Goal: Task Accomplishment & Management: Use online tool/utility

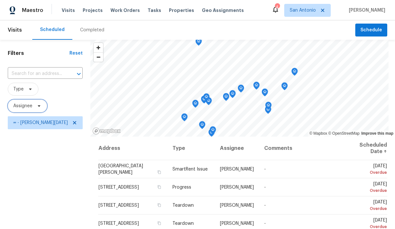
click at [39, 106] on icon at bounding box center [39, 106] width 3 height 2
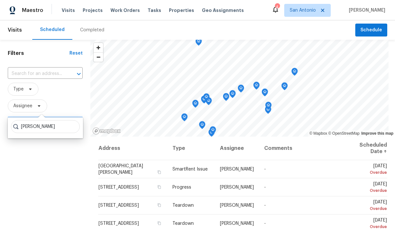
type input "chris fuentes"
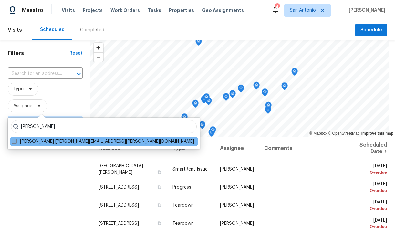
click at [45, 143] on label "Chris Fuentes chris.fuentes@opendoor.com" at bounding box center [103, 141] width 182 height 6
click at [16, 142] on input "Chris Fuentes chris.fuentes@opendoor.com" at bounding box center [14, 140] width 4 height 4
checkbox input "true"
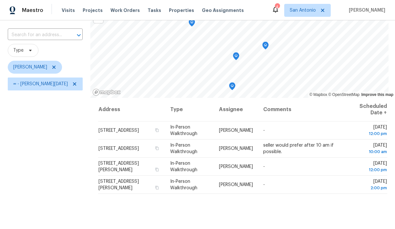
scroll to position [41, 0]
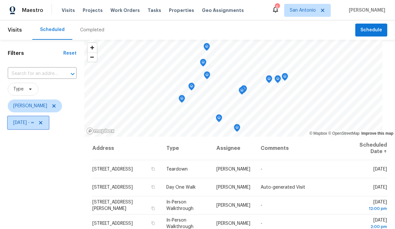
click at [42, 122] on icon at bounding box center [40, 122] width 3 height 3
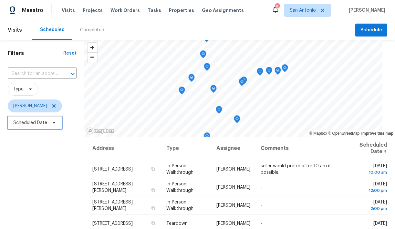
click at [54, 123] on icon at bounding box center [53, 122] width 5 height 5
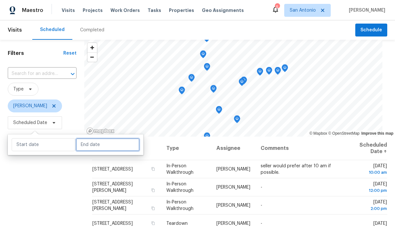
click at [84, 145] on input "text" at bounding box center [108, 144] width 64 height 13
select select "8"
select select "2025"
select select "9"
select select "2025"
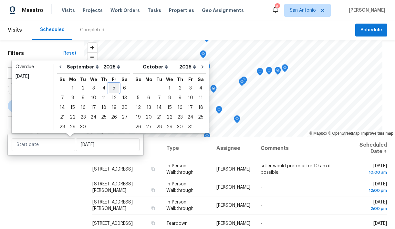
click at [111, 88] on div "5" at bounding box center [114, 88] width 10 height 9
type input "Fri, Sep 05"
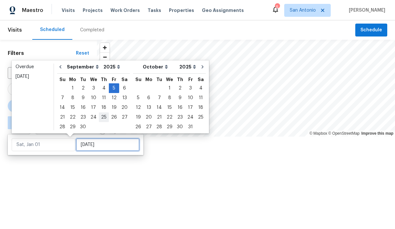
type input "Fri, Sep 05"
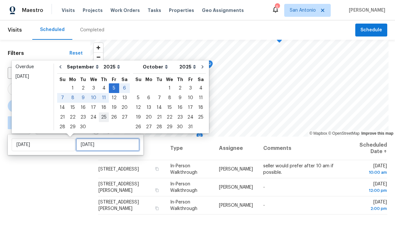
type input "Thu, Sep 25"
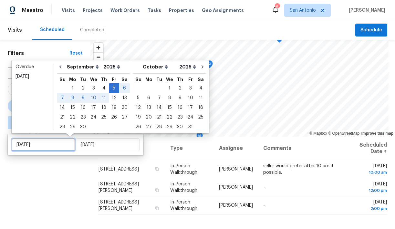
type input "Fri, Sep 05"
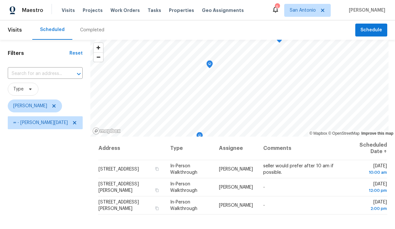
click at [68, 171] on div "Filters Reset ​ Type Chris Fuentes ∞ - Fri, Sep 05" at bounding box center [45, 180] width 90 height 280
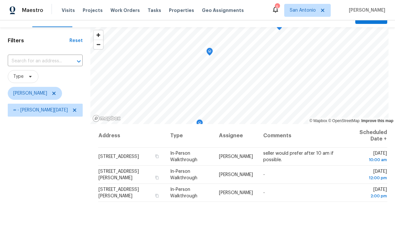
scroll to position [12, 0]
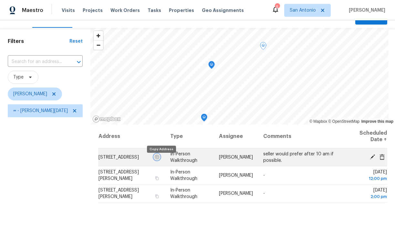
click at [159, 159] on icon "button" at bounding box center [157, 157] width 4 height 4
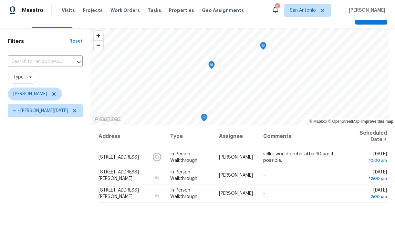
click at [209, 67] on icon "Map marker" at bounding box center [212, 64] width 6 height 7
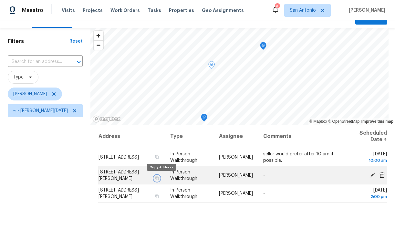
click at [159, 177] on icon "button" at bounding box center [157, 178] width 3 height 4
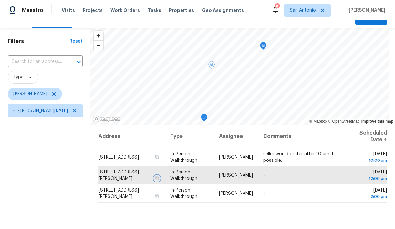
click at [203, 118] on icon "Map marker" at bounding box center [204, 118] width 2 height 2
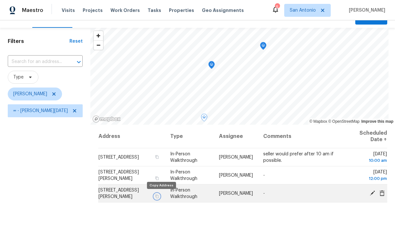
click at [159, 196] on icon "button" at bounding box center [157, 196] width 4 height 4
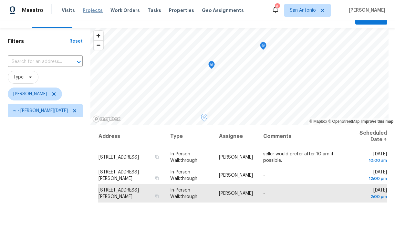
click at [86, 11] on span "Projects" at bounding box center [93, 10] width 20 height 6
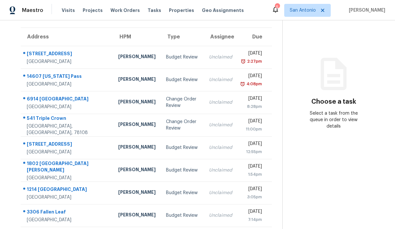
scroll to position [47, 0]
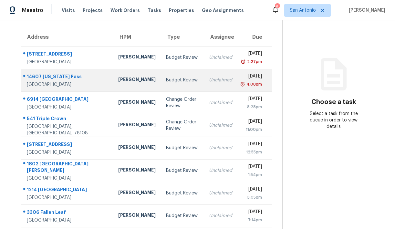
click at [56, 80] on div "14607 Wyoming Pass" at bounding box center [67, 77] width 81 height 8
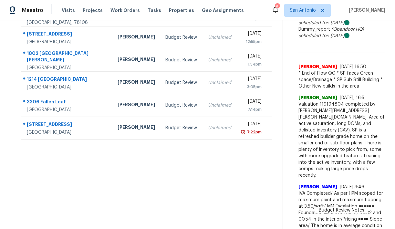
scroll to position [161, 0]
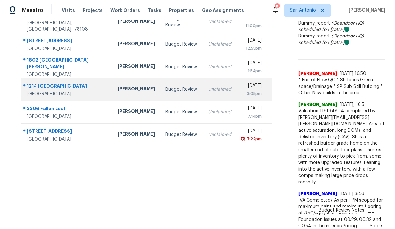
click at [54, 86] on div "1214 Alpine Pond" at bounding box center [67, 87] width 80 height 8
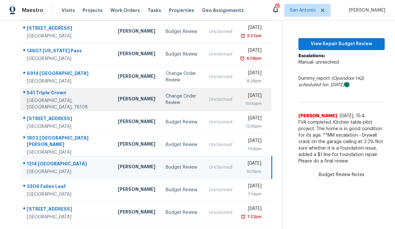
click at [50, 95] on div "541 Triple Crown" at bounding box center [67, 93] width 81 height 8
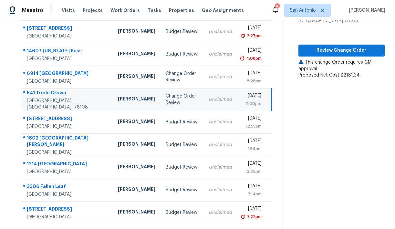
click at [64, 98] on div "541 Triple Crown" at bounding box center [67, 93] width 81 height 8
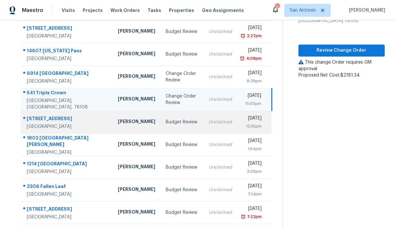
click at [45, 117] on div "1014 SW 24th St" at bounding box center [67, 119] width 81 height 8
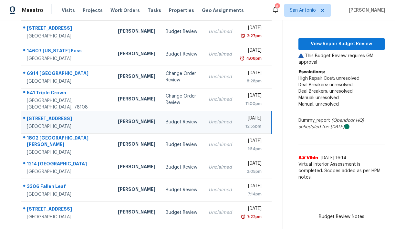
scroll to position [0, 0]
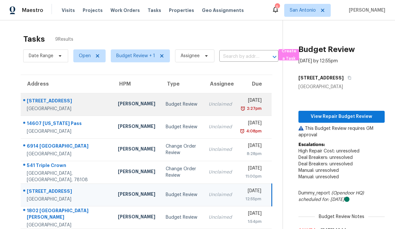
click at [50, 100] on div "10967 Cedar Park" at bounding box center [67, 102] width 81 height 8
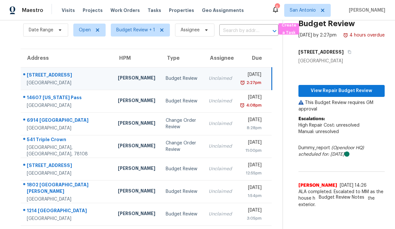
scroll to position [23, 0]
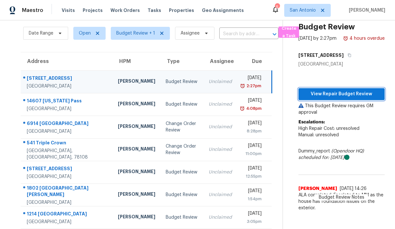
click at [338, 98] on span "View Repair Budget Review" at bounding box center [342, 94] width 76 height 8
